Goal: Task Accomplishment & Management: Use online tool/utility

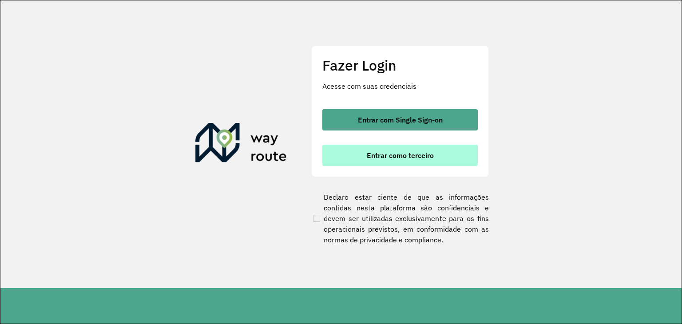
click at [404, 148] on button "Entrar como terceiro" at bounding box center [399, 155] width 155 height 21
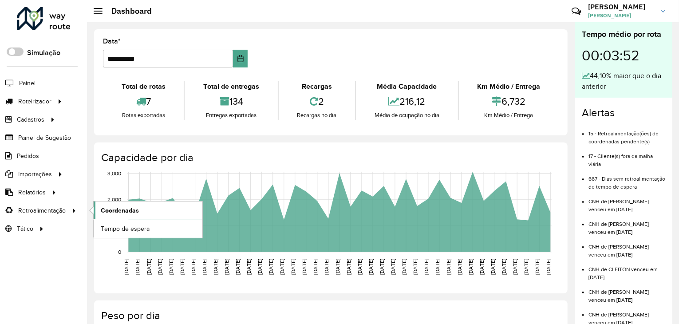
click at [124, 209] on span "Coordenadas" at bounding box center [120, 210] width 38 height 9
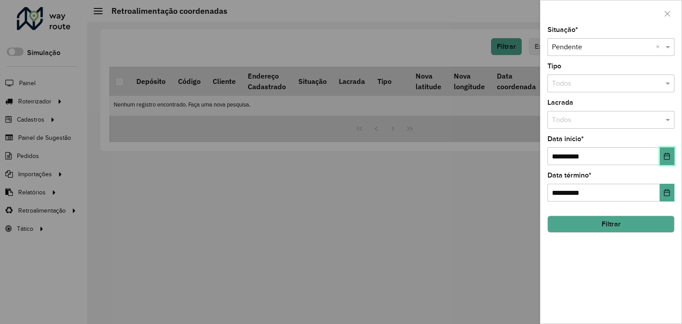
click at [672, 157] on button "Choose Date" at bounding box center [667, 156] width 15 height 18
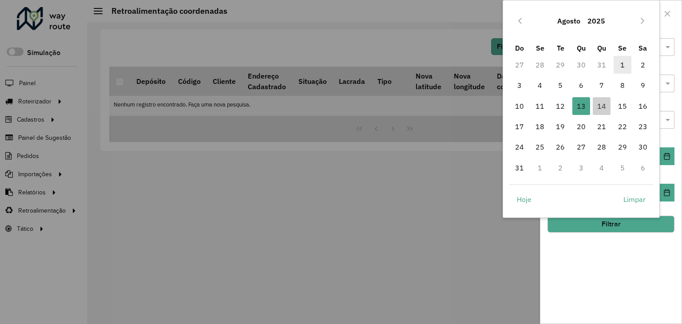
click at [624, 64] on span "1" at bounding box center [623, 65] width 18 height 18
type input "**********"
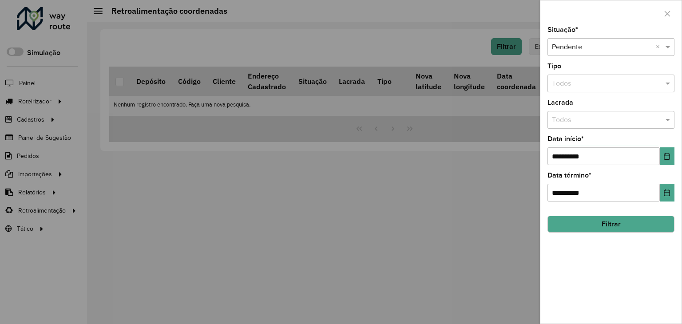
click at [603, 224] on button "Filtrar" at bounding box center [611, 224] width 127 height 17
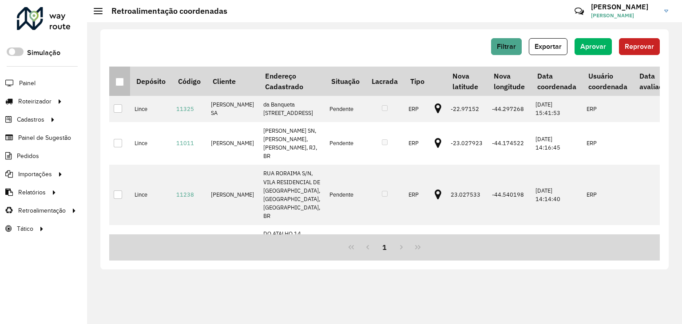
click at [121, 81] on div at bounding box center [119, 82] width 8 height 8
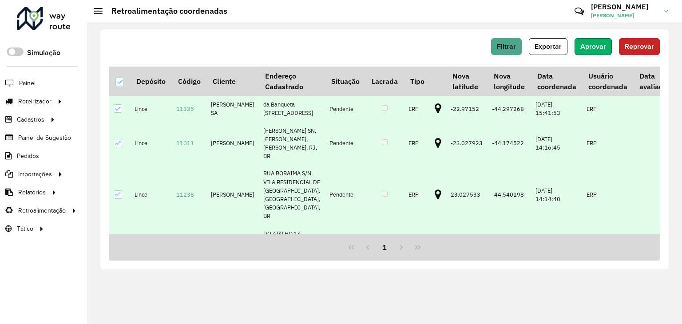
click at [597, 41] on button "Aprovar" at bounding box center [593, 46] width 37 height 17
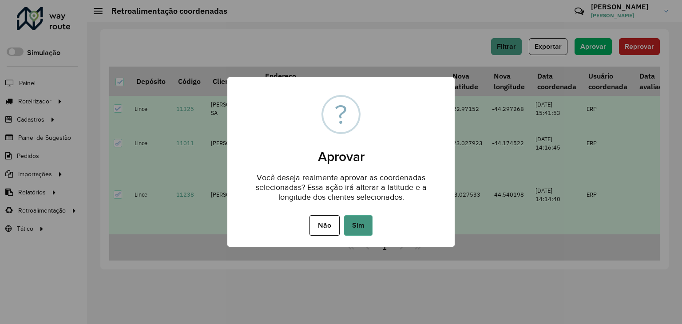
click at [356, 229] on button "Sim" at bounding box center [358, 225] width 28 height 20
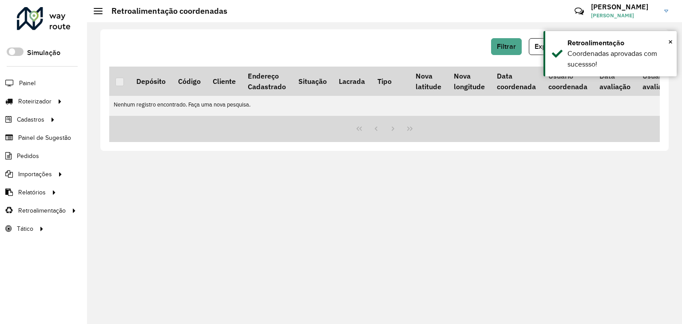
click at [30, 19] on div at bounding box center [44, 18] width 54 height 23
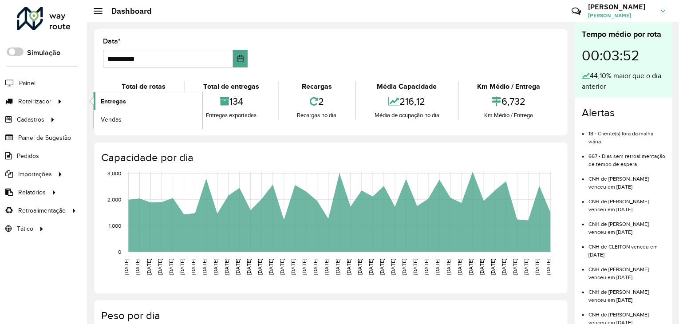
click at [119, 102] on span "Entregas" at bounding box center [113, 101] width 25 height 9
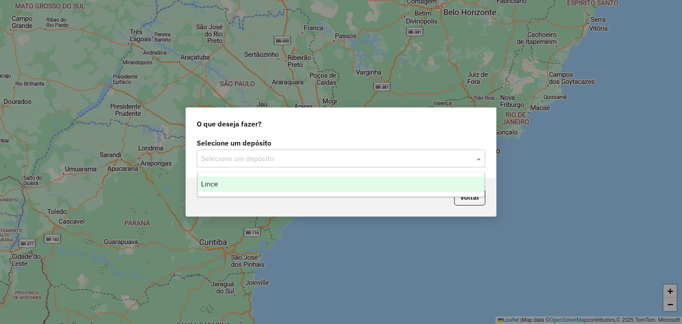
click at [481, 156] on span at bounding box center [479, 158] width 11 height 11
click at [214, 187] on span "Lince" at bounding box center [209, 184] width 17 height 8
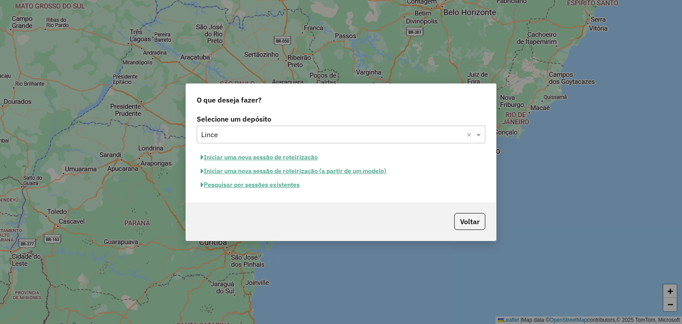
click at [264, 183] on button "Pesquisar por sessões existentes" at bounding box center [250, 185] width 107 height 14
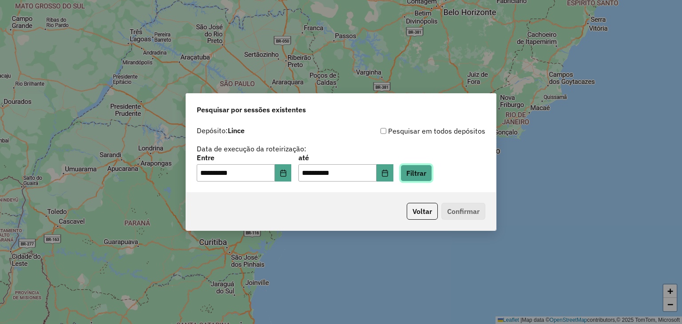
click at [421, 177] on button "Filtrar" at bounding box center [417, 173] width 32 height 17
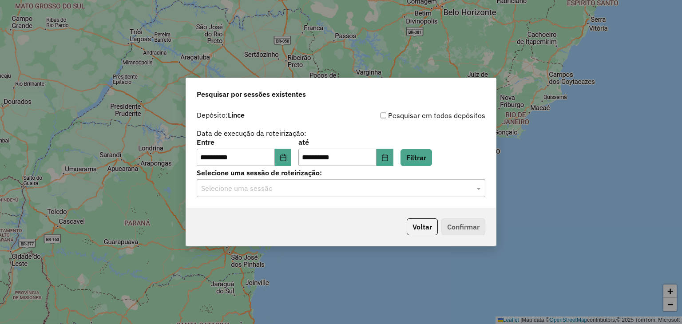
click at [299, 192] on input "text" at bounding box center [332, 188] width 262 height 11
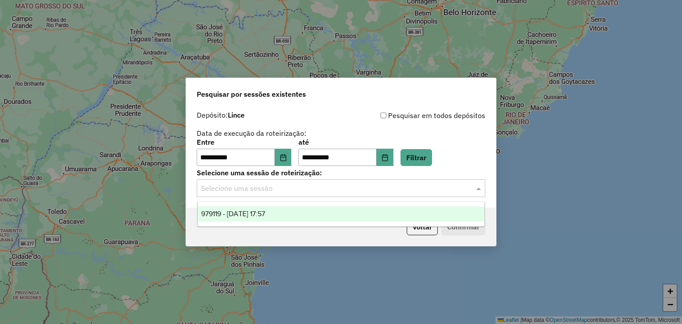
click at [265, 213] on span "979119 - 14/08/2025 17:57" at bounding box center [233, 214] width 64 height 8
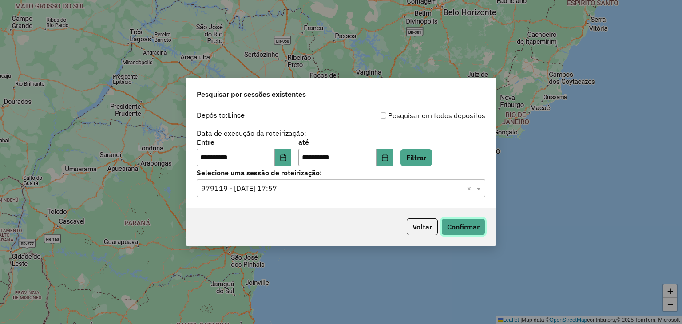
click at [458, 226] on button "Confirmar" at bounding box center [463, 227] width 44 height 17
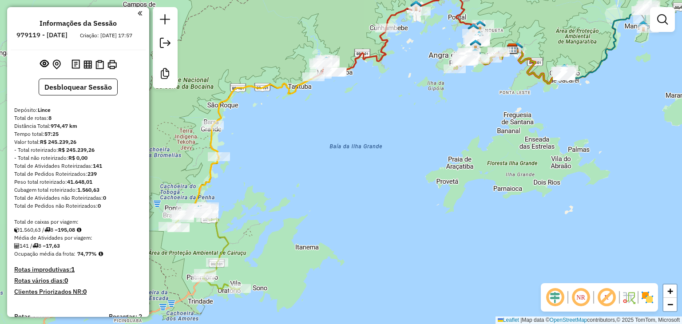
drag, startPoint x: 257, startPoint y: 235, endPoint x: 367, endPoint y: 188, distance: 119.4
click at [367, 188] on div "Janela de atendimento Grade de atendimento Capacidade Transportadoras Veículos …" at bounding box center [341, 162] width 682 height 324
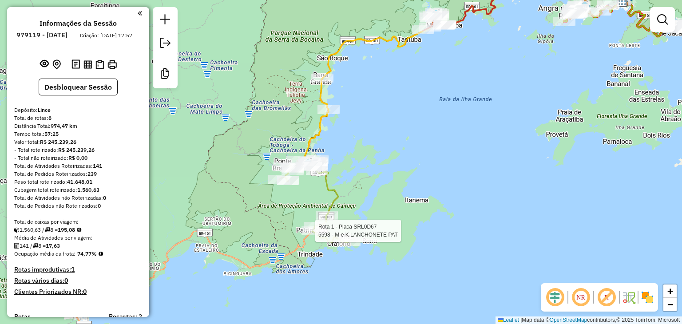
select select "**********"
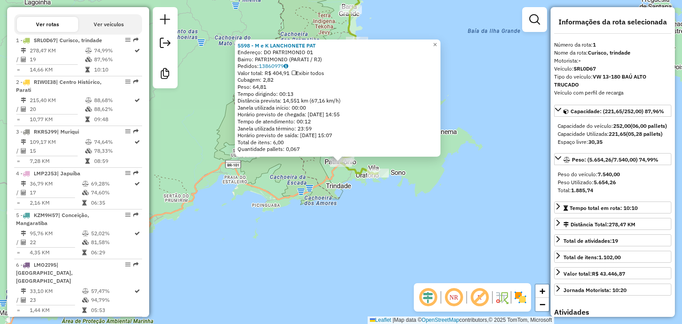
scroll to position [350, 0]
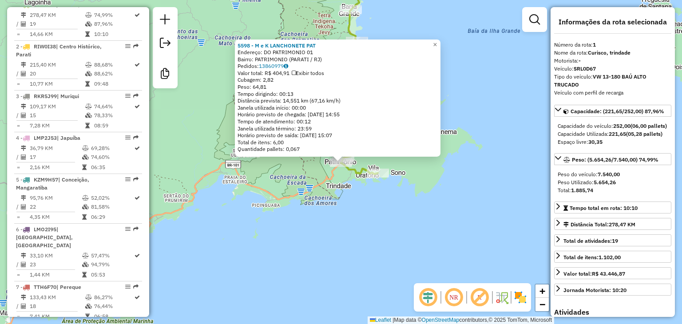
click at [343, 246] on div "5598 - M e K LANCHONETE PAT Endereço: DO PATRIMONIO 01 Bairro: PATRIMONIO (PARA…" at bounding box center [341, 162] width 682 height 324
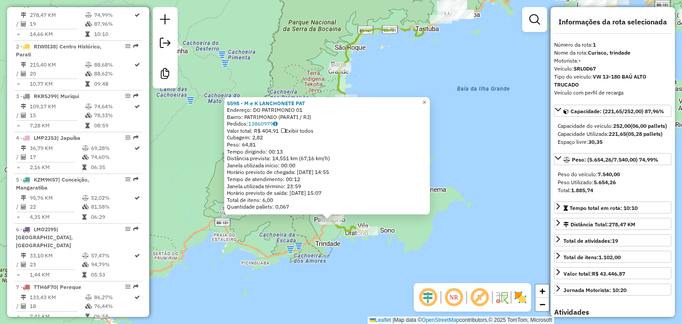
drag, startPoint x: 382, startPoint y: 239, endPoint x: 378, endPoint y: 244, distance: 6.7
click at [379, 243] on div "5598 - M e K LANCHONETE PAT Endereço: DO PATRIMONIO 01 Bairro: PATRIMONIO (PARA…" at bounding box center [341, 162] width 682 height 324
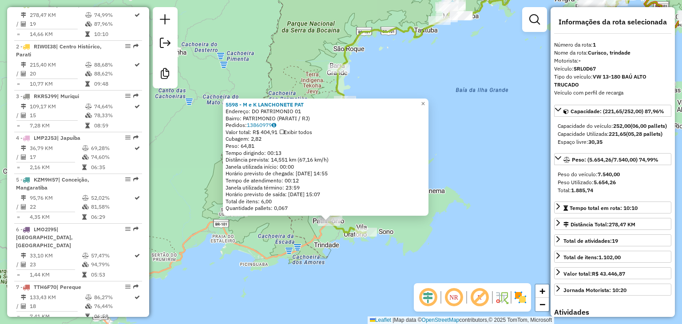
click at [409, 240] on div "5598 - M e K LANCHONETE PAT Endereço: DO PATRIMONIO 01 Bairro: PATRIMONIO (PARA…" at bounding box center [341, 162] width 682 height 324
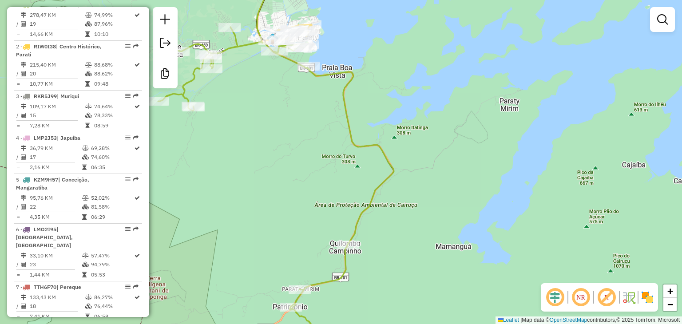
click at [337, 176] on div "Janela de atendimento Grade de atendimento Capacidade Transportadoras Veículos …" at bounding box center [341, 162] width 682 height 324
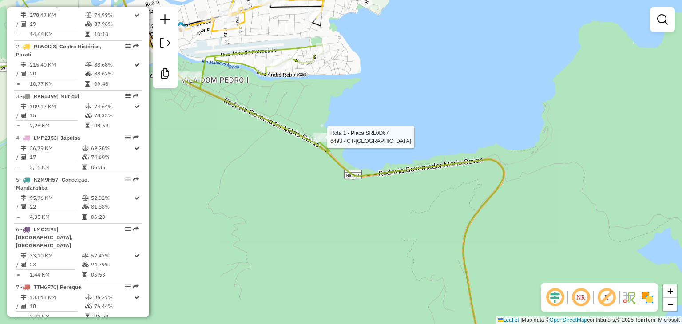
select select "**********"
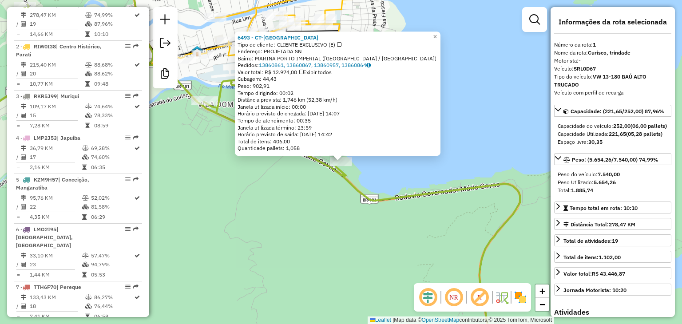
click at [260, 195] on div "6493 - CT-PORTO IMPERIAL Tipo de cliente: CLIENTE EXCLUSIVO (E) Endereço: PROJE…" at bounding box center [341, 162] width 682 height 324
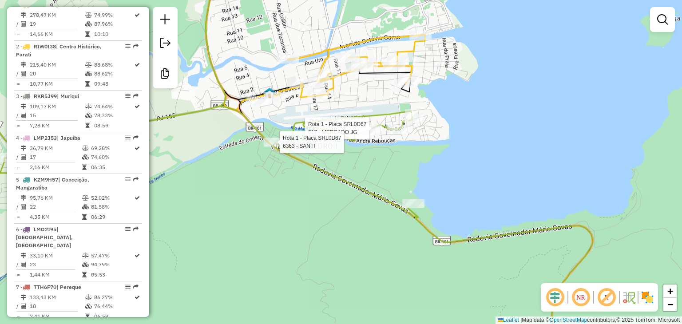
select select "**********"
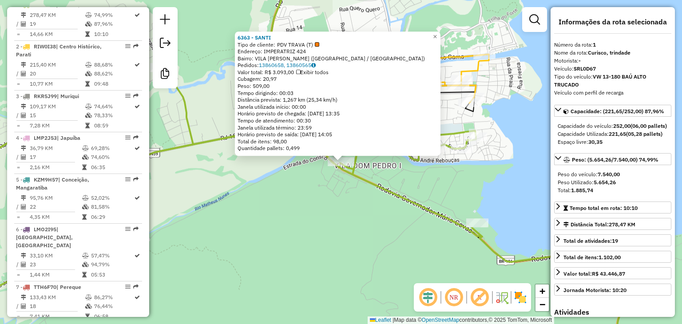
drag, startPoint x: 295, startPoint y: 208, endPoint x: 302, endPoint y: 205, distance: 8.0
click at [295, 208] on div "6363 - SANTI Tipo de cliente: PDV TRAVA (T) Endereço: IMPERATRIZ 424 Bairro: VI…" at bounding box center [341, 162] width 682 height 324
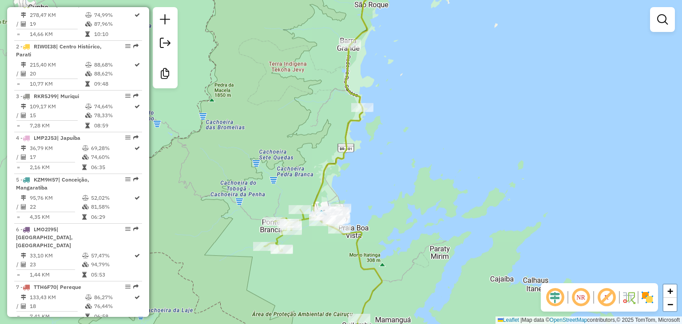
drag, startPoint x: 300, startPoint y: 268, endPoint x: 277, endPoint y: 147, distance: 123.9
click at [277, 147] on div "Janela de atendimento Grade de atendimento Capacidade Transportadoras Veículos …" at bounding box center [341, 162] width 682 height 324
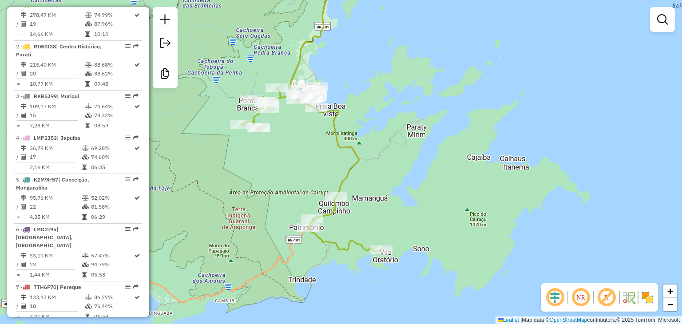
drag, startPoint x: 270, startPoint y: 215, endPoint x: 257, endPoint y: 198, distance: 21.9
click at [257, 198] on div "Janela de atendimento Grade de atendimento Capacidade Transportadoras Veículos …" at bounding box center [341, 162] width 682 height 324
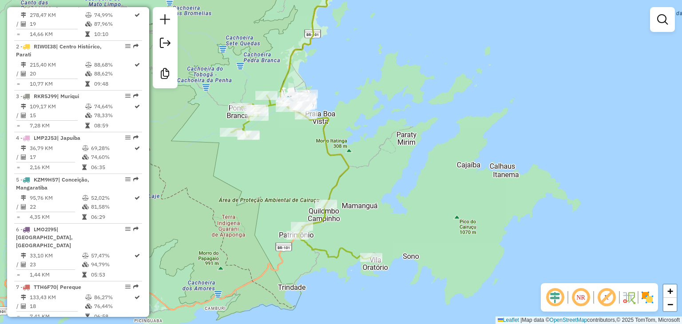
drag, startPoint x: 311, startPoint y: 136, endPoint x: 284, endPoint y: 278, distance: 144.6
click at [286, 282] on div "Janela de atendimento Grade de atendimento Capacidade Transportadoras Veículos …" at bounding box center [341, 162] width 682 height 324
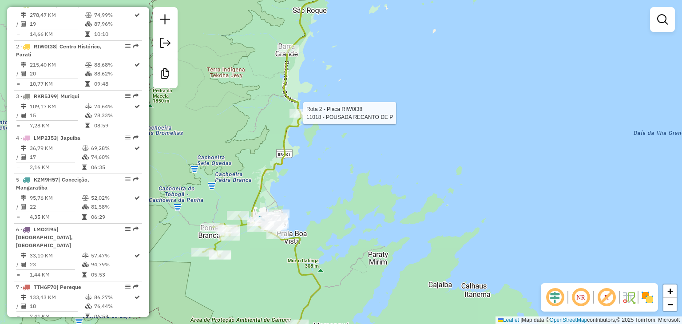
select select "**********"
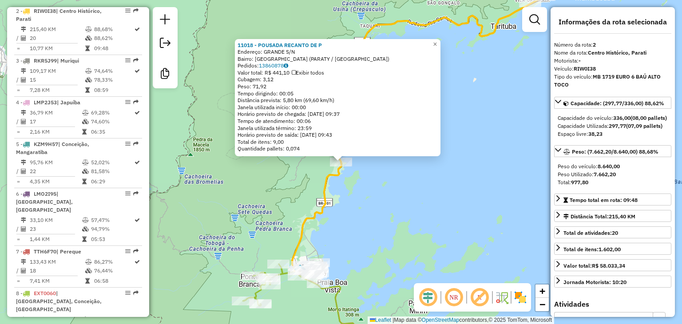
scroll to position [391, 0]
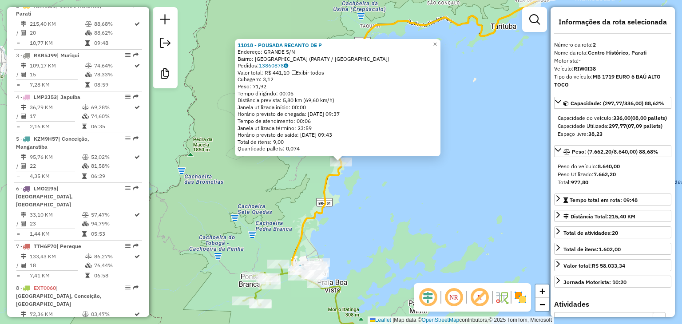
drag, startPoint x: 430, startPoint y: 245, endPoint x: 409, endPoint y: 223, distance: 30.8
click at [430, 244] on div "11018 - POUSADA RECANTO DE P Endereço: GRANDE S/N Bairro: PRAIA GRANDE (PARATY …" at bounding box center [341, 162] width 682 height 324
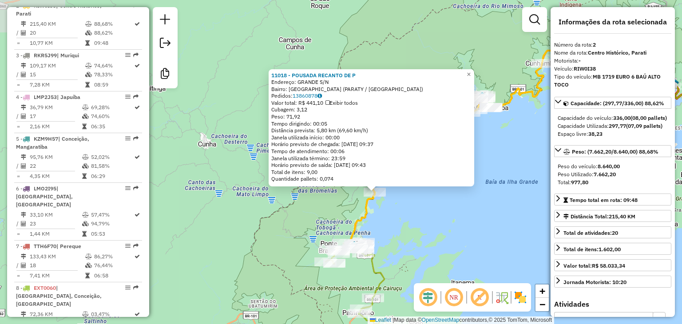
click at [409, 223] on div "11018 - POUSADA RECANTO DE P Endereço: GRANDE S/N Bairro: PRAIA GRANDE (PARATY …" at bounding box center [341, 162] width 682 height 324
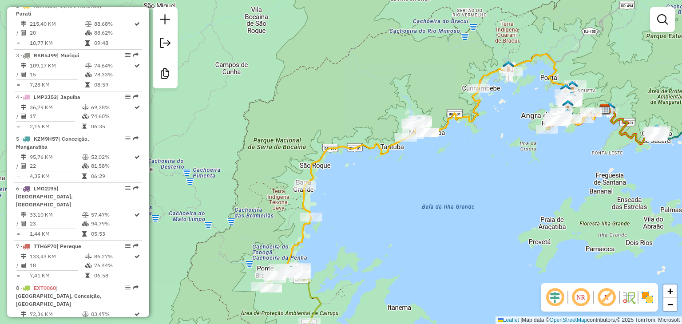
drag, startPoint x: 473, startPoint y: 214, endPoint x: 403, endPoint y: 243, distance: 75.6
click at [403, 243] on div "Janela de atendimento Grade de atendimento Capacidade Transportadoras Veículos …" at bounding box center [341, 162] width 682 height 324
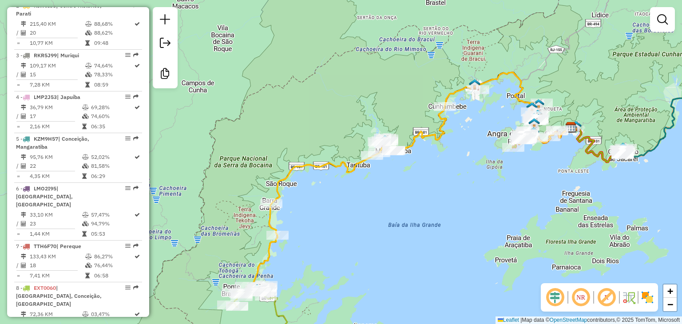
drag, startPoint x: 428, startPoint y: 218, endPoint x: 422, endPoint y: 223, distance: 7.6
click at [422, 223] on div "Janela de atendimento Grade de atendimento Capacidade Transportadoras Veículos …" at bounding box center [341, 162] width 682 height 324
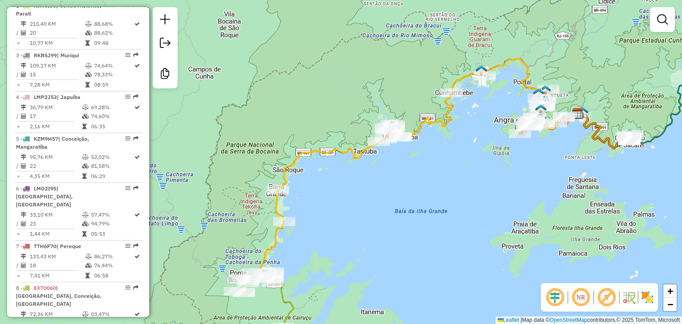
drag, startPoint x: 320, startPoint y: 295, endPoint x: 350, endPoint y: 260, distance: 46.6
click at [350, 260] on div "Janela de atendimento Grade de atendimento Capacidade Transportadoras Veículos …" at bounding box center [341, 162] width 682 height 324
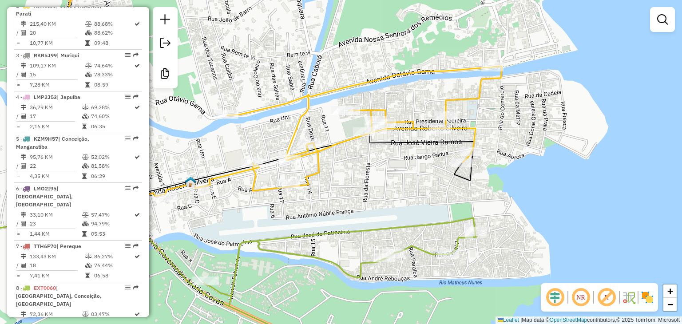
drag, startPoint x: 240, startPoint y: 201, endPoint x: 326, endPoint y: 209, distance: 85.6
click at [326, 209] on div "Janela de atendimento Grade de atendimento Capacidade Transportadoras Veículos …" at bounding box center [341, 162] width 682 height 324
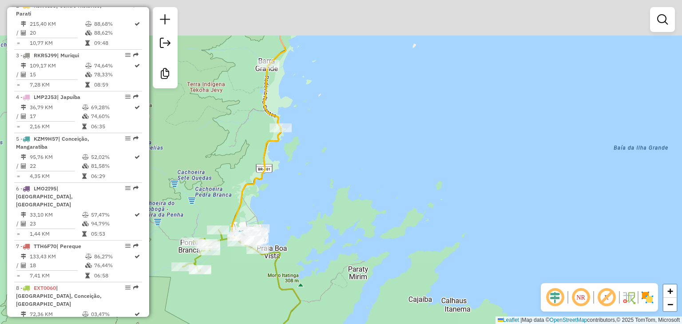
drag, startPoint x: 425, startPoint y: 138, endPoint x: 354, endPoint y: 247, distance: 130.2
click at [330, 294] on div "Janela de atendimento Grade de atendimento Capacidade Transportadoras Veículos …" at bounding box center [341, 162] width 682 height 324
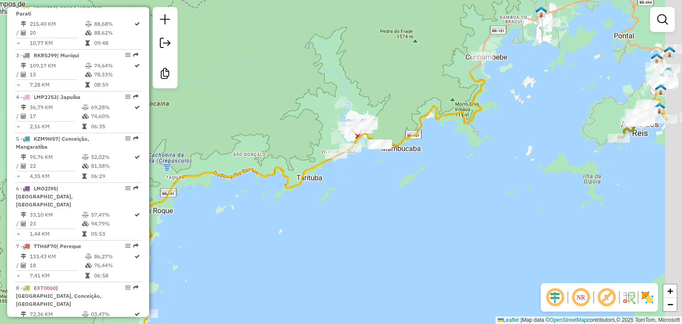
drag, startPoint x: 351, startPoint y: 259, endPoint x: 300, endPoint y: 308, distance: 71.0
click at [300, 308] on div "Janela de atendimento Grade de atendimento Capacidade Transportadoras Veículos …" at bounding box center [341, 162] width 682 height 324
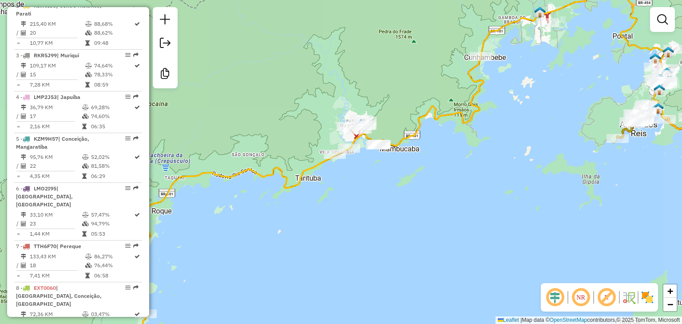
drag, startPoint x: 419, startPoint y: 232, endPoint x: 366, endPoint y: 258, distance: 59.6
click at [366, 258] on div "Janela de atendimento Grade de atendimento Capacidade Transportadoras Veículos …" at bounding box center [341, 162] width 682 height 324
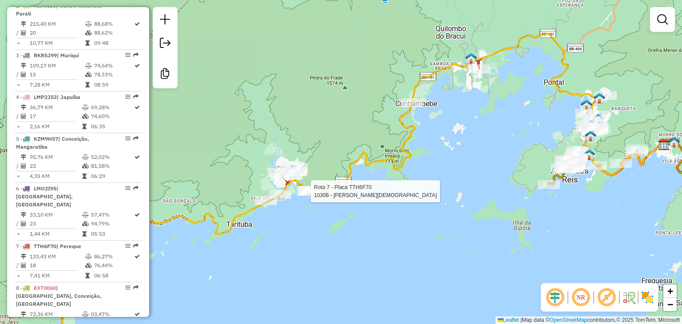
select select "**********"
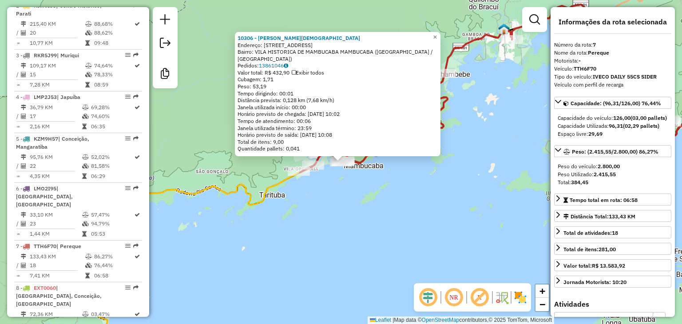
scroll to position [420, 0]
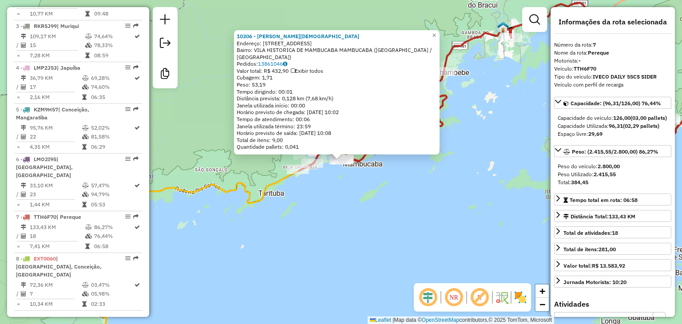
drag, startPoint x: 399, startPoint y: 228, endPoint x: 398, endPoint y: 223, distance: 5.5
click at [398, 225] on div "10306 - CLAUDIA SATURNINO Endereço: RUA DAS FLORES 647 Bairro: VILA HISTORICA D…" at bounding box center [341, 162] width 682 height 324
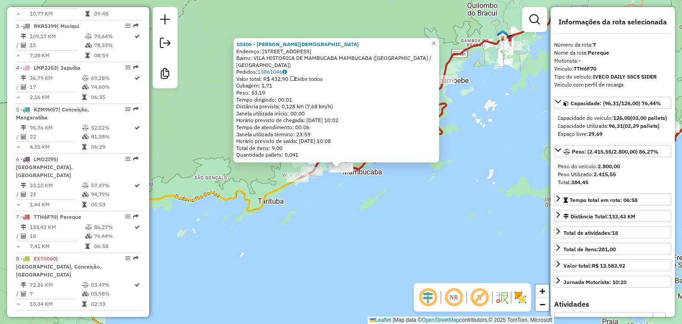
drag, startPoint x: 411, startPoint y: 187, endPoint x: 411, endPoint y: 199, distance: 11.1
click at [411, 199] on div "10306 - CLAUDIA SATURNINO Endereço: RUA DAS FLORES 647 Bairro: VILA HISTORICA D…" at bounding box center [341, 162] width 682 height 324
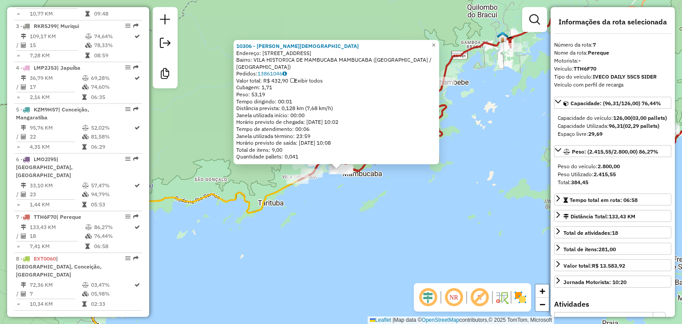
click at [411, 199] on div "10306 - CLAUDIA SATURNINO Endereço: RUA DAS FLORES 647 Bairro: VILA HISTORICA D…" at bounding box center [341, 162] width 682 height 324
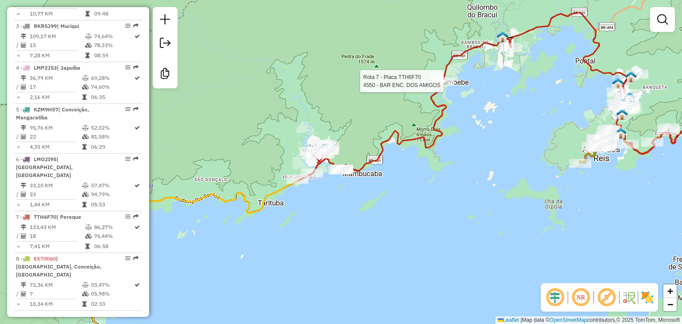
select select "**********"
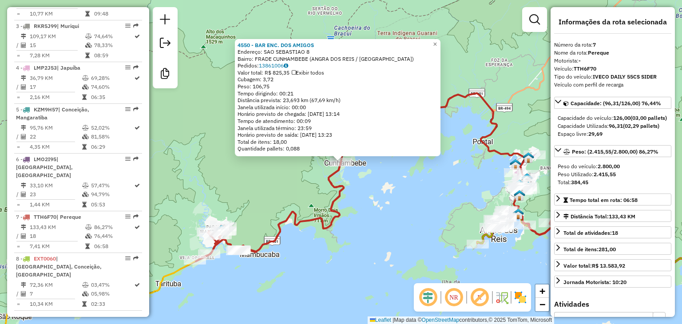
click at [395, 186] on div "4550 - BAR ENC. DOS AMIGOS Endereço: SAO SEBASTIAO 8 Bairro: FRADE CUNHAMBEBE (…" at bounding box center [341, 162] width 682 height 324
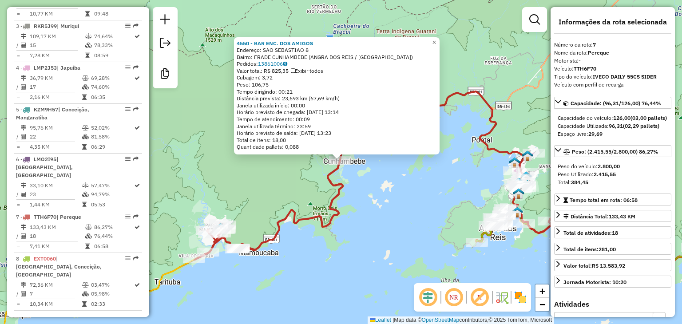
drag, startPoint x: 415, startPoint y: 191, endPoint x: 410, endPoint y: 186, distance: 7.2
click at [414, 189] on div "4550 - BAR ENC. DOS AMIGOS Endereço: SAO SEBASTIAO 8 Bairro: FRADE CUNHAMBEBE (…" at bounding box center [341, 162] width 682 height 324
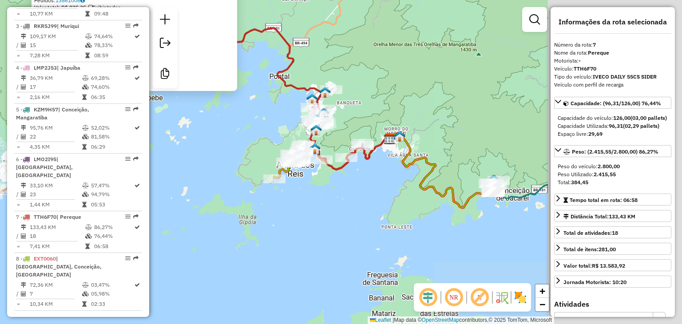
drag, startPoint x: 433, startPoint y: 234, endPoint x: 230, endPoint y: 171, distance: 213.3
click at [230, 171] on div "4550 - BAR ENC. DOS AMIGOS Endereço: SAO SEBASTIAO 8 Bairro: FRADE CUNHAMBEBE (…" at bounding box center [341, 162] width 682 height 324
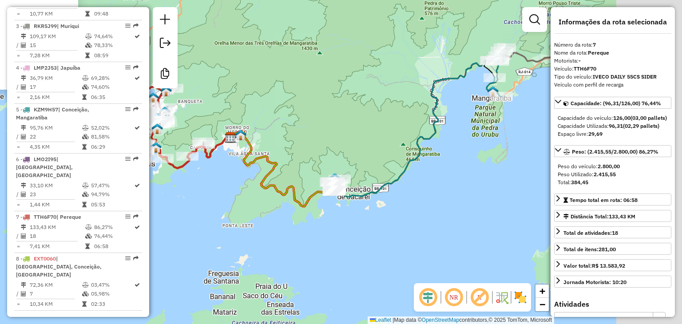
drag, startPoint x: 440, startPoint y: 232, endPoint x: 360, endPoint y: 225, distance: 80.7
click at [284, 229] on div "4550 - BAR ENC. DOS AMIGOS Endereço: SAO SEBASTIAO 8 Bairro: FRADE CUNHAMBEBE (…" at bounding box center [341, 162] width 682 height 324
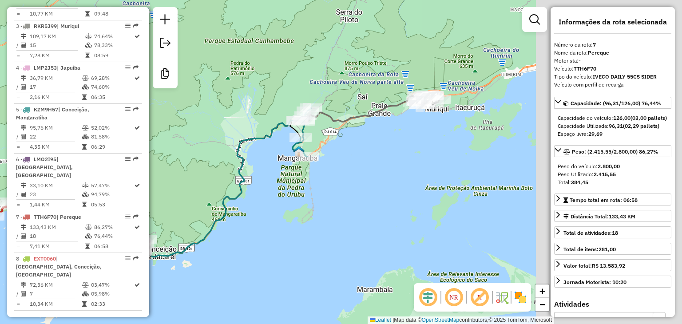
drag, startPoint x: 510, startPoint y: 217, endPoint x: 289, endPoint y: 269, distance: 226.7
click at [286, 276] on div "4550 - BAR ENC. DOS AMIGOS Endereço: SAO SEBASTIAO 8 Bairro: FRADE CUNHAMBEBE (…" at bounding box center [341, 162] width 682 height 324
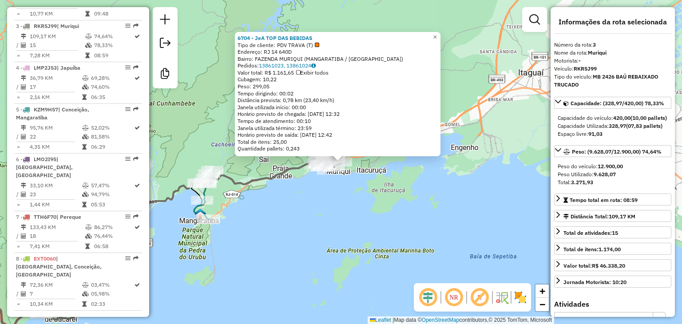
click at [285, 279] on div "6704 - JeA TOP DAS BEBIDAS Tipo de cliente: PDV TRAVA (T) Endereço: RJ 14 640D …" at bounding box center [341, 162] width 682 height 324
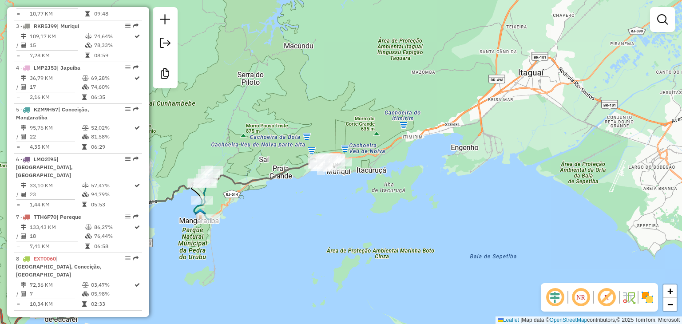
drag, startPoint x: 254, startPoint y: 277, endPoint x: 428, endPoint y: 231, distance: 180.0
click at [428, 231] on div "6704 - JeA TOP DAS BEBIDAS Tipo de cliente: PDV TRAVA (T) Endereço: RJ 14 640D …" at bounding box center [341, 162] width 682 height 324
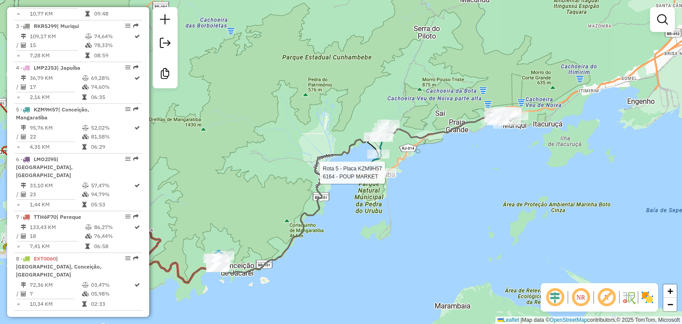
select select "**********"
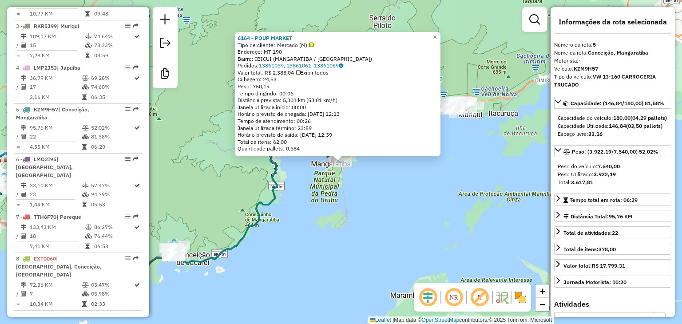
click at [277, 309] on div "6164 - POUP MARKET Tipo de cliente: Mercado (M) Endereço: MT 190 Bairro: IBICUI…" at bounding box center [341, 162] width 682 height 324
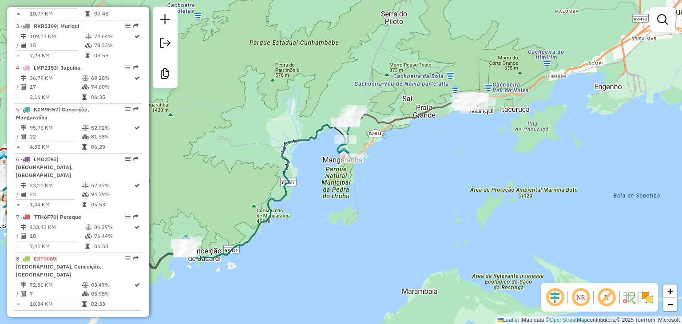
drag, startPoint x: 226, startPoint y: 299, endPoint x: 313, endPoint y: 275, distance: 89.7
click at [313, 275] on div "Janela de atendimento Grade de atendimento Capacidade Transportadoras Veículos …" at bounding box center [341, 162] width 682 height 324
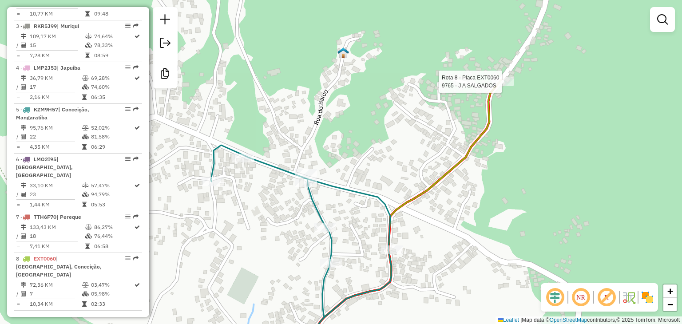
select select "**********"
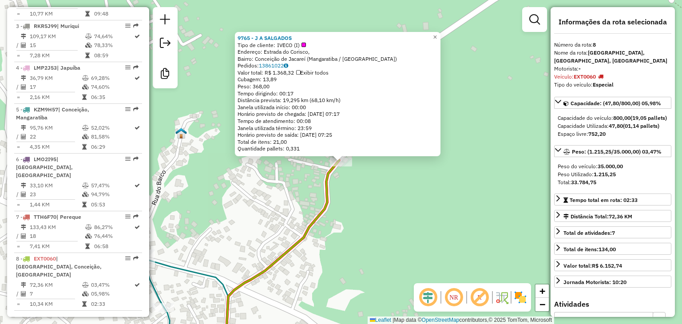
click at [222, 204] on div "9765 - J A SALGADOS Tipo de cliente: IVECO (I) Endereço: Estrada do Corisco, Ba…" at bounding box center [341, 162] width 682 height 324
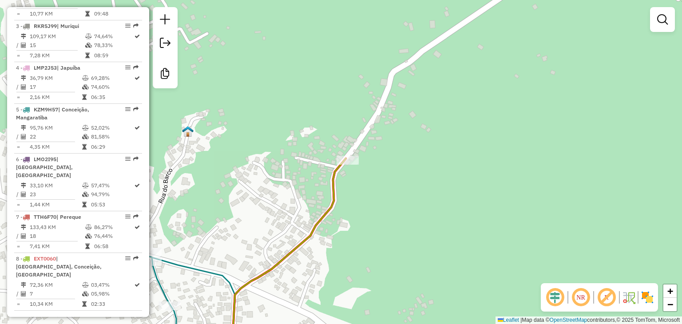
drag, startPoint x: 199, startPoint y: 198, endPoint x: 433, endPoint y: 161, distance: 236.5
click at [433, 161] on div "Janela de atendimento Grade de atendimento Capacidade Transportadoras Veículos …" at bounding box center [341, 162] width 682 height 324
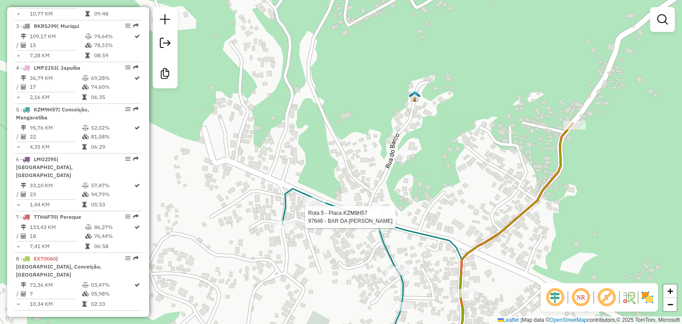
select select "**********"
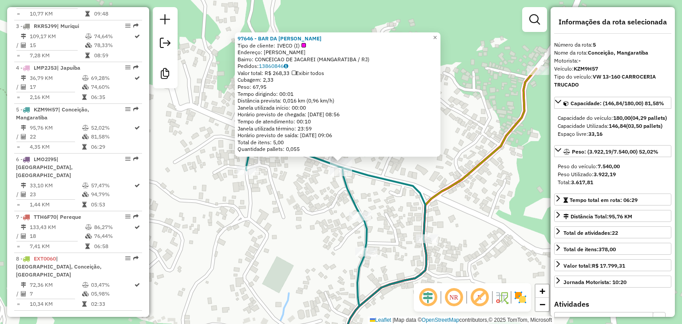
click at [296, 259] on div "97646 - BAR DA MARLENE Tipo de cliente: IVECO (I) Endereço: AMERICO JOSE BARBOS…" at bounding box center [341, 162] width 682 height 324
